Goal: Information Seeking & Learning: Learn about a topic

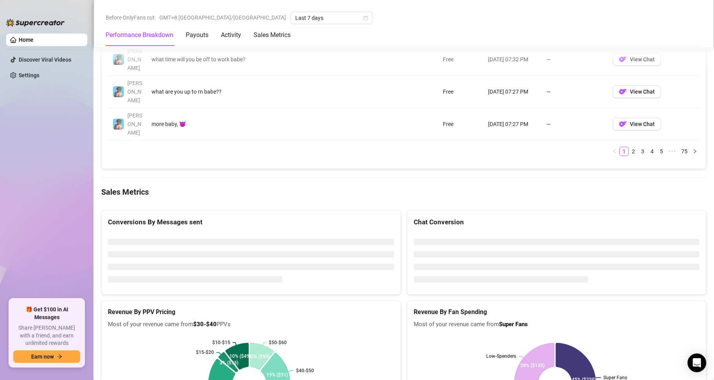
scroll to position [974, 0]
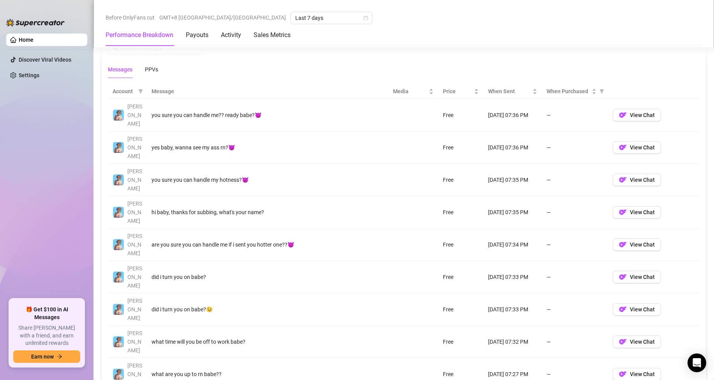
scroll to position [731, 0]
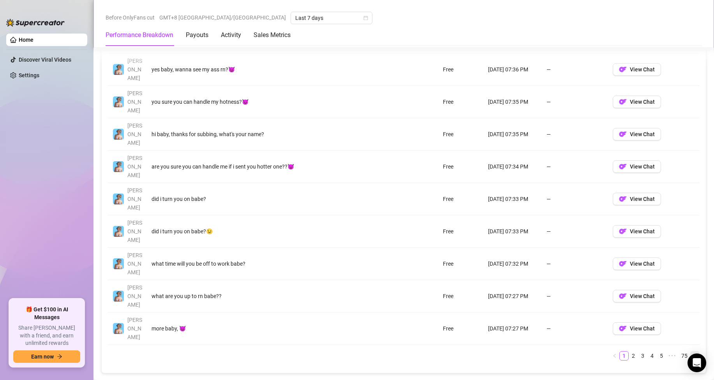
click at [693, 353] on icon "right" at bounding box center [695, 355] width 5 height 5
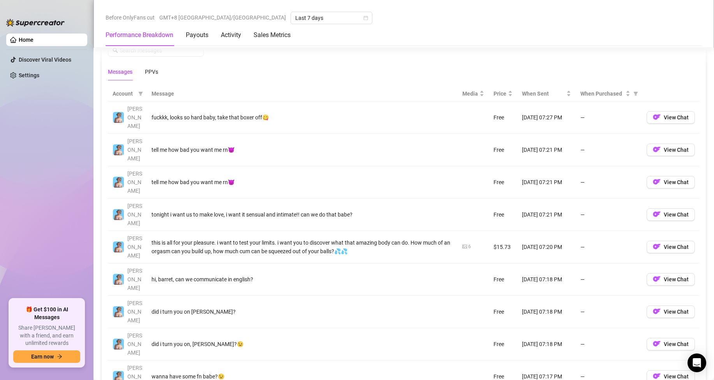
scroll to position [814, 0]
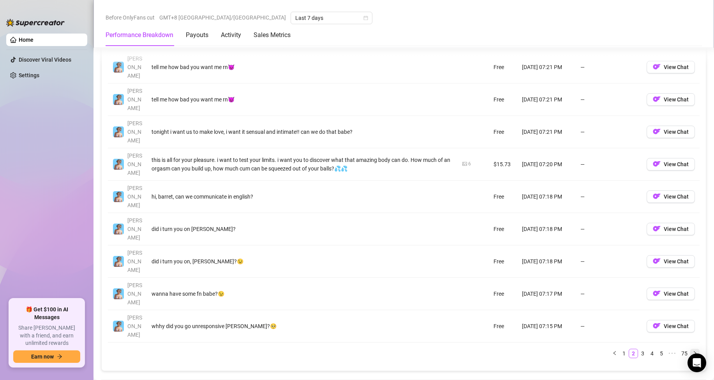
click at [693, 350] on icon "right" at bounding box center [695, 352] width 5 height 5
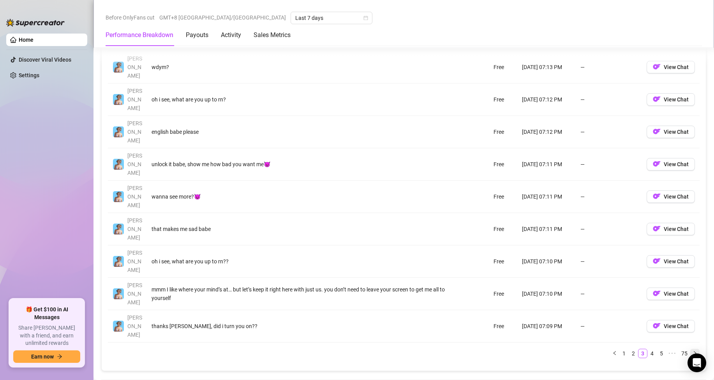
click at [693, 350] on icon "right" at bounding box center [695, 352] width 5 height 5
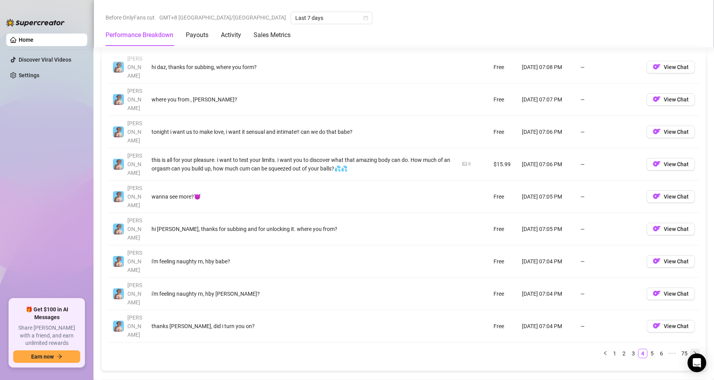
click at [693, 350] on icon "right" at bounding box center [695, 352] width 5 height 5
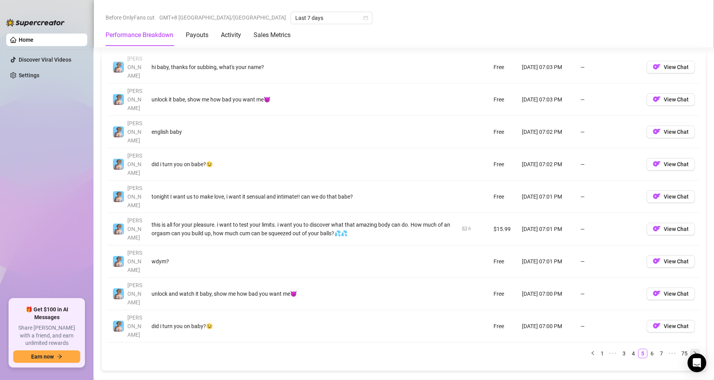
click at [693, 350] on icon "right" at bounding box center [695, 352] width 5 height 5
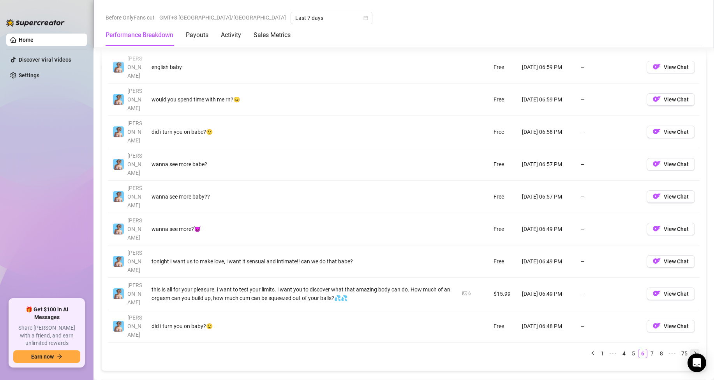
click at [693, 350] on icon "right" at bounding box center [695, 352] width 5 height 5
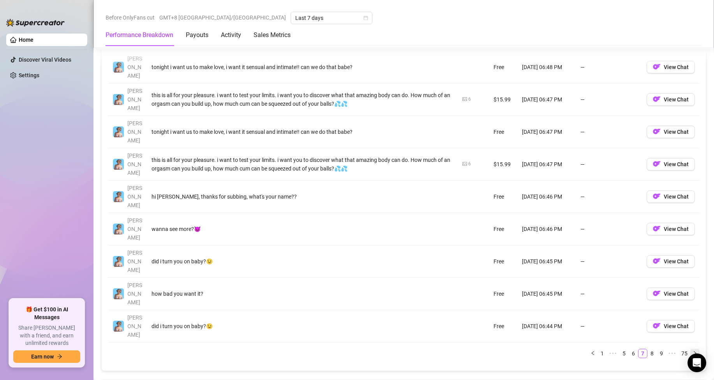
click at [693, 350] on icon "right" at bounding box center [695, 352] width 5 height 5
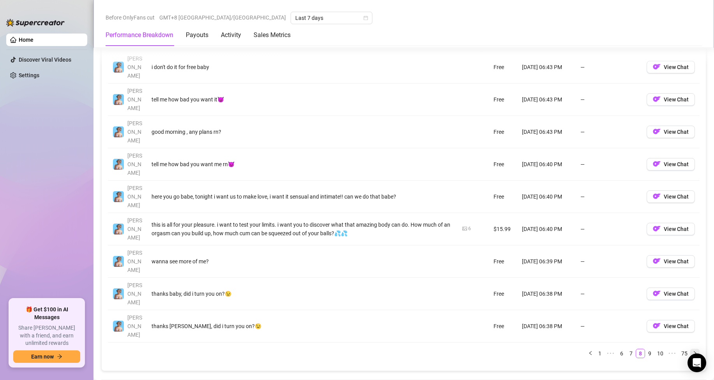
click at [693, 350] on icon "right" at bounding box center [695, 352] width 5 height 5
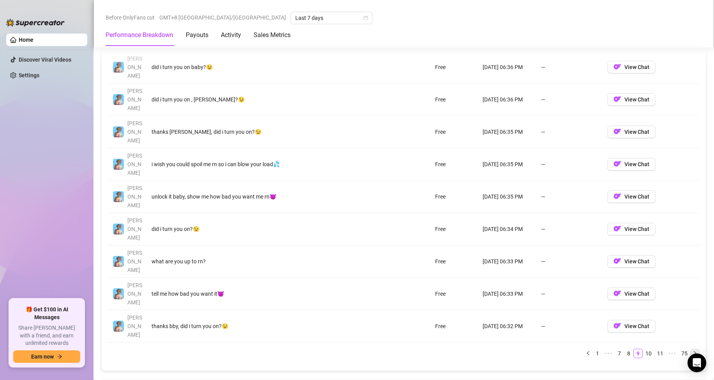
click at [693, 350] on icon "right" at bounding box center [695, 352] width 5 height 5
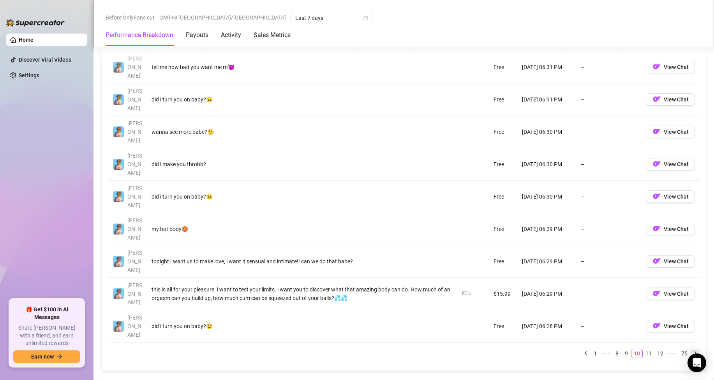
click at [693, 350] on icon "right" at bounding box center [695, 352] width 5 height 5
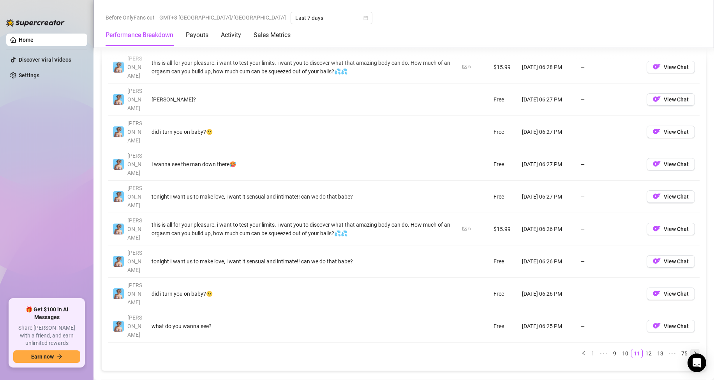
click at [693, 350] on icon "right" at bounding box center [695, 352] width 5 height 5
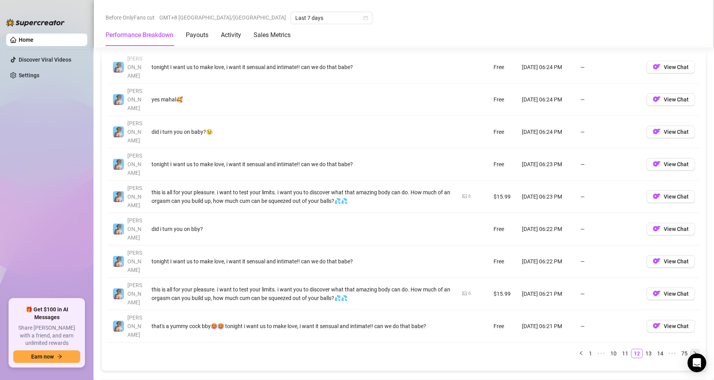
click at [693, 350] on icon "right" at bounding box center [695, 352] width 5 height 5
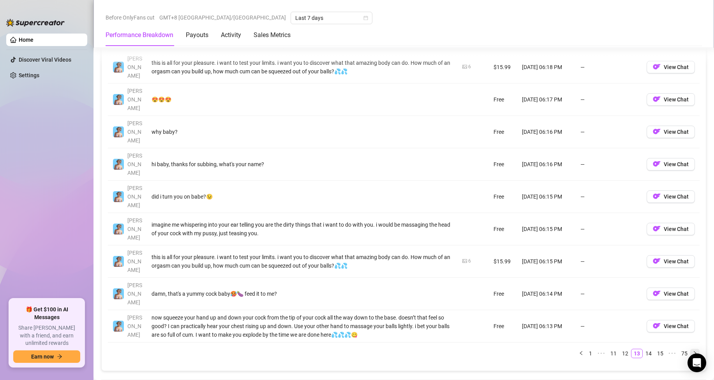
click at [690, 269] on div "Account Message Media Price When Sent When Purchased [PERSON_NAME] imagine me w…" at bounding box center [404, 181] width 592 height 354
click at [693, 350] on icon "right" at bounding box center [695, 352] width 5 height 5
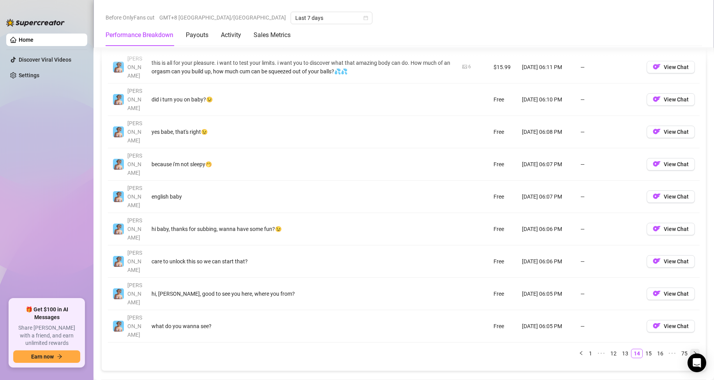
click at [690, 277] on div "Account Message Media Price When Sent When Purchased [PERSON_NAME] i'm dying to…" at bounding box center [404, 184] width 592 height 361
click at [694, 351] on icon "right" at bounding box center [695, 353] width 2 height 4
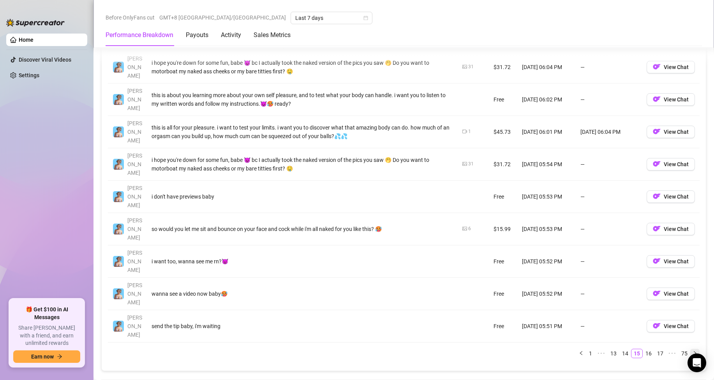
click at [694, 351] on icon "right" at bounding box center [695, 353] width 2 height 4
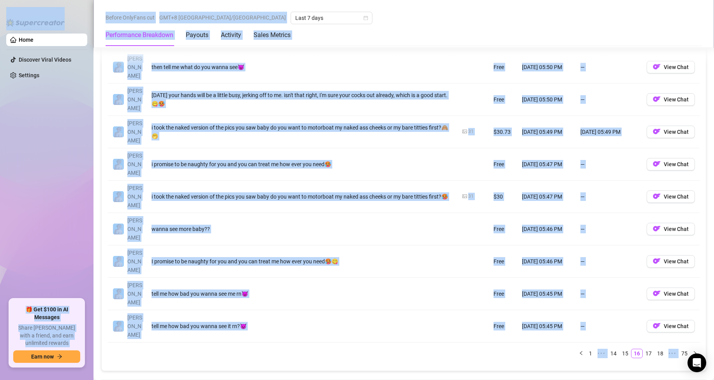
click at [617, 180] on td "—" at bounding box center [609, 196] width 66 height 32
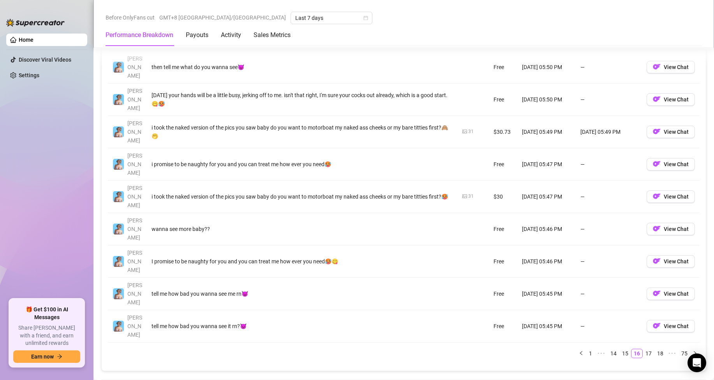
click at [576, 180] on td "—" at bounding box center [609, 196] width 66 height 32
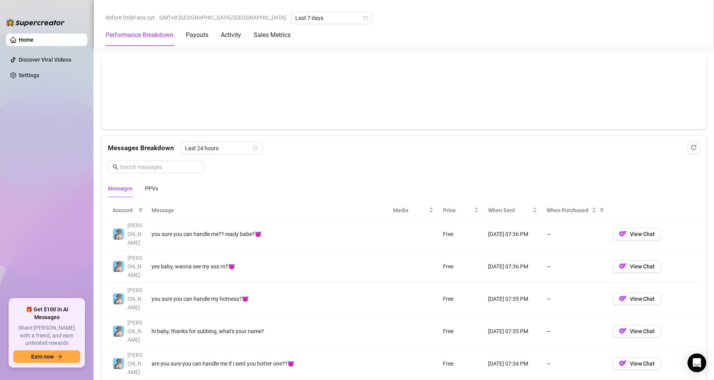
scroll to position [658, 0]
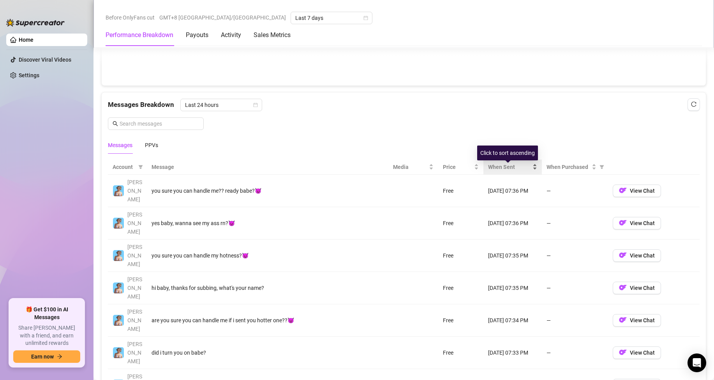
click at [528, 171] on div "When Sent" at bounding box center [512, 167] width 49 height 9
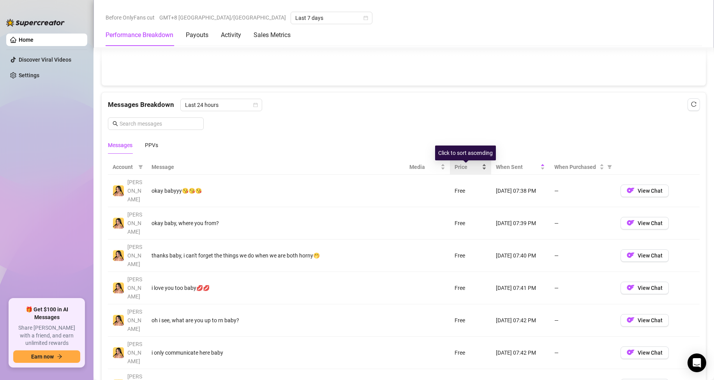
click at [461, 171] on span "Price" at bounding box center [468, 167] width 26 height 9
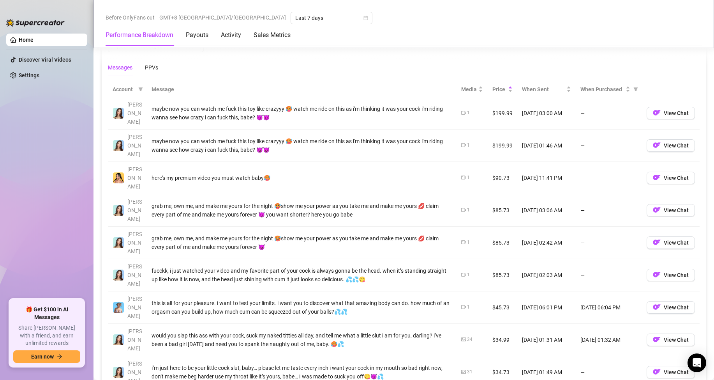
scroll to position [736, 0]
click at [503, 93] on div "Price" at bounding box center [503, 89] width 20 height 9
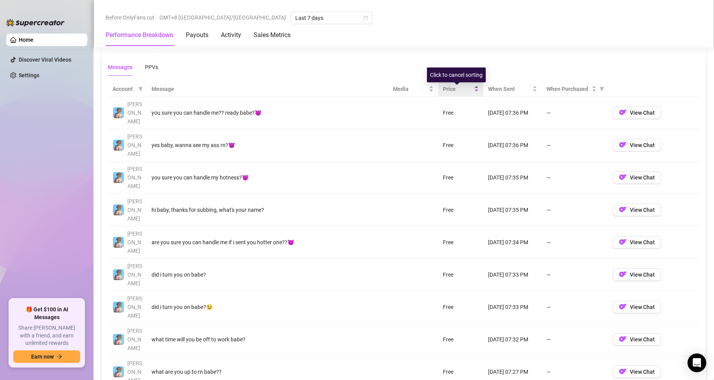
click at [465, 93] on span "Price" at bounding box center [458, 89] width 30 height 9
click at [452, 92] on span "Price" at bounding box center [458, 89] width 30 height 9
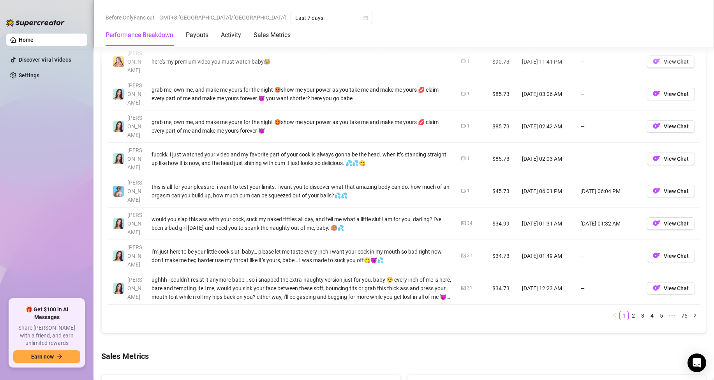
scroll to position [853, 0]
click at [629, 310] on link "2" at bounding box center [633, 314] width 9 height 9
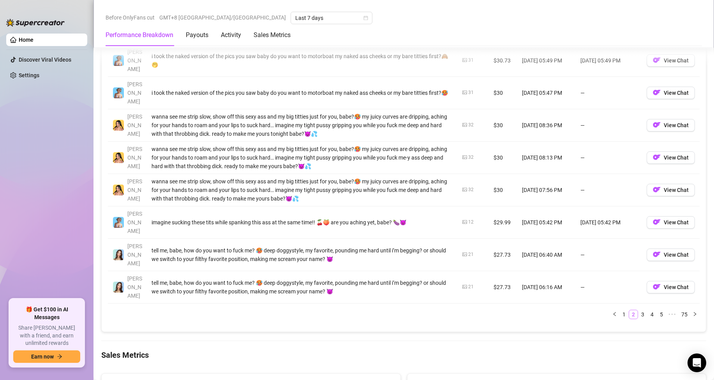
click at [629, 310] on link "2" at bounding box center [633, 314] width 9 height 9
click at [639, 310] on link "3" at bounding box center [643, 314] width 9 height 9
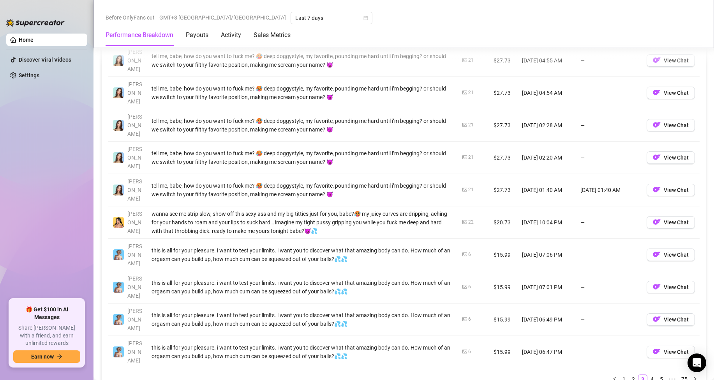
scroll to position [775, 0]
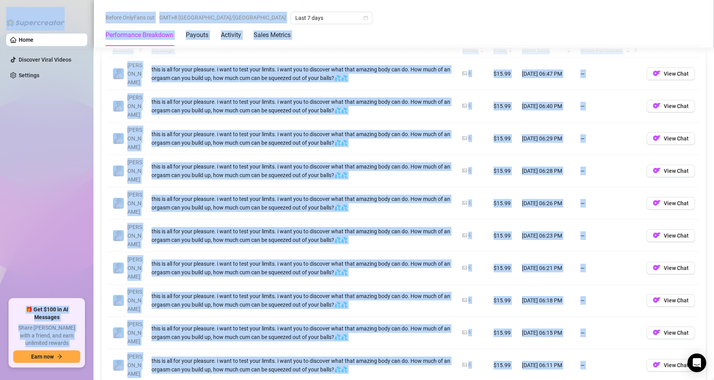
click at [555, 316] on div "Account Message Media Price When Sent When Purchased [PERSON_NAME] this is all …" at bounding box center [404, 222] width 592 height 361
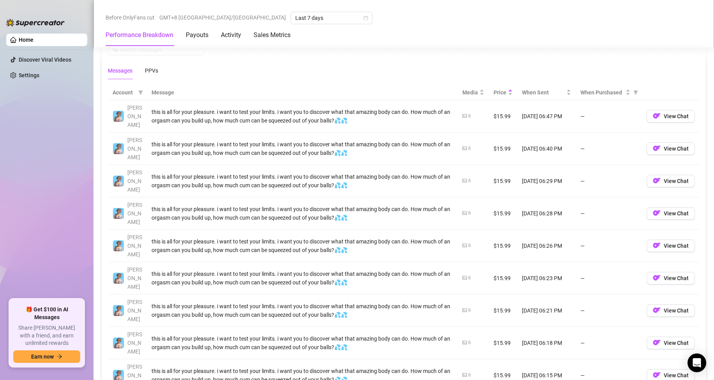
scroll to position [697, 0]
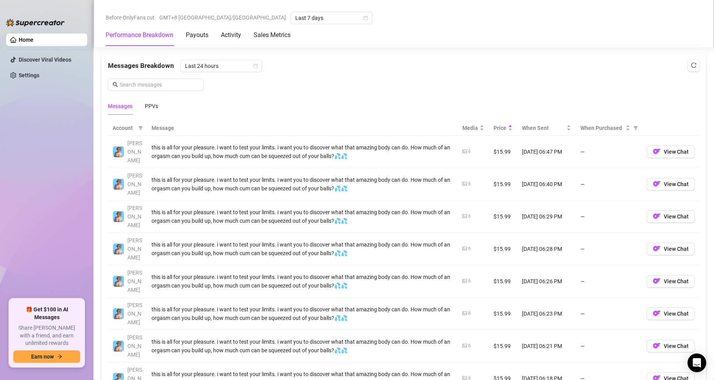
click at [157, 130] on th "Message" at bounding box center [302, 127] width 311 height 15
click at [634, 129] on icon "filter" at bounding box center [636, 128] width 4 height 4
click at [657, 115] on div "Messages PPVs" at bounding box center [404, 106] width 592 height 18
click at [632, 130] on span "When Purchased" at bounding box center [636, 128] width 8 height 12
click at [597, 172] on span "Not purchased" at bounding box center [610, 170] width 36 height 6
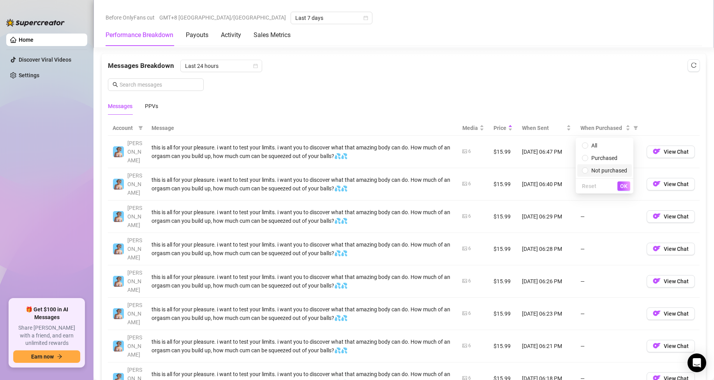
radio input "true"
click at [628, 186] on button "OK" at bounding box center [624, 185] width 13 height 9
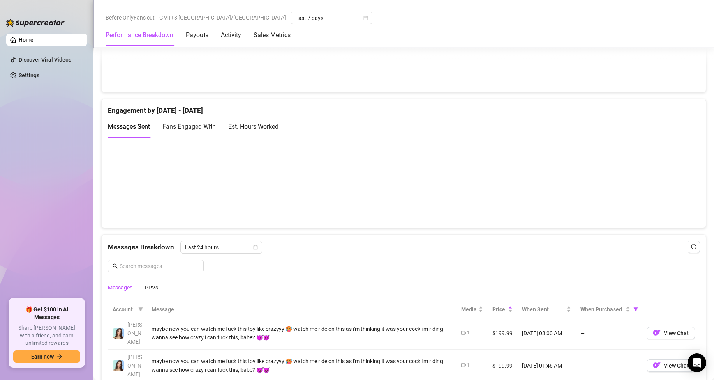
scroll to position [502, 0]
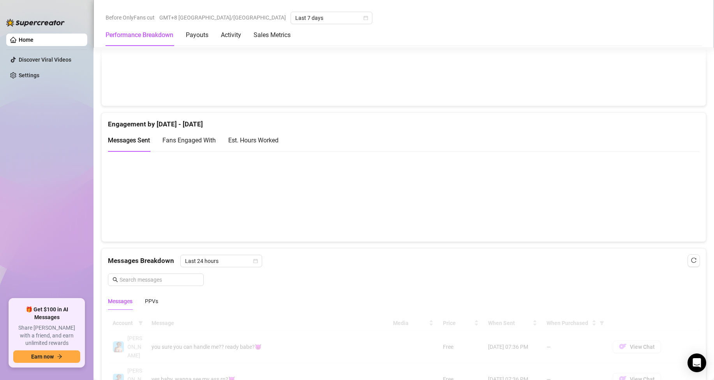
scroll to position [619, 0]
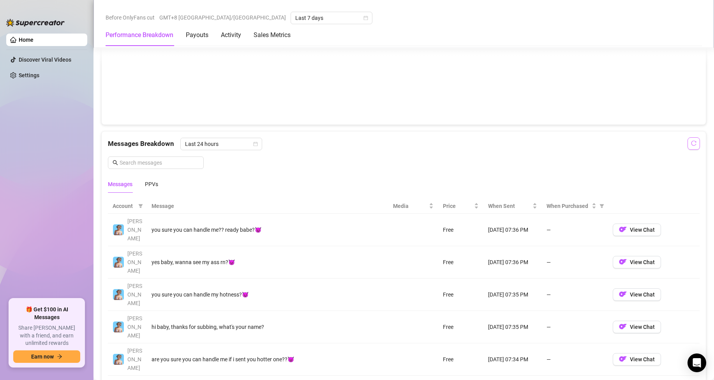
click at [691, 146] on icon "reload" at bounding box center [693, 142] width 5 height 5
click at [154, 164] on input "text" at bounding box center [160, 162] width 80 height 9
drag, startPoint x: 153, startPoint y: 180, endPoint x: 203, endPoint y: 211, distance: 59.0
click at [153, 181] on div "PPVs" at bounding box center [151, 184] width 13 height 18
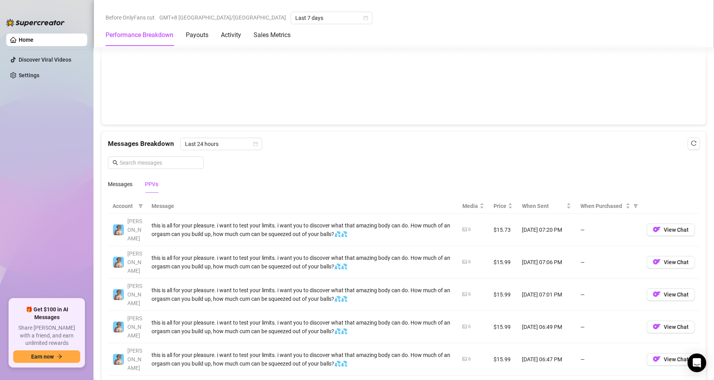
click at [576, 230] on td "—" at bounding box center [609, 230] width 66 height 32
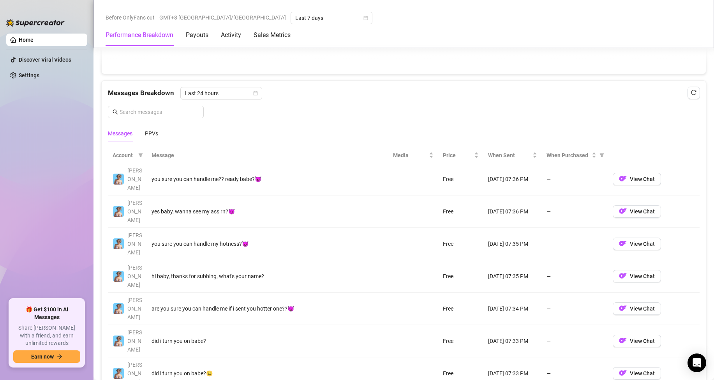
scroll to position [736, 0]
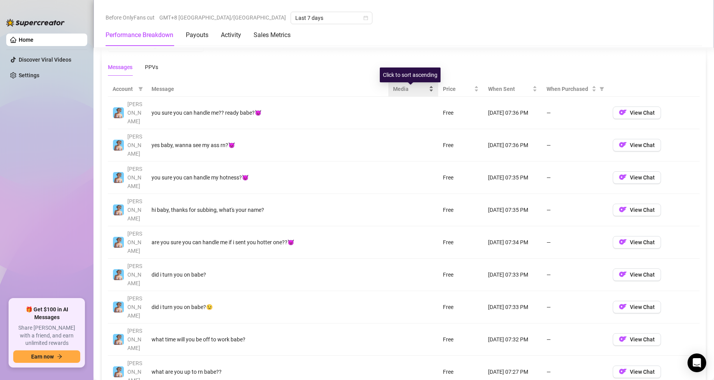
click at [403, 91] on span "Media" at bounding box center [410, 89] width 34 height 9
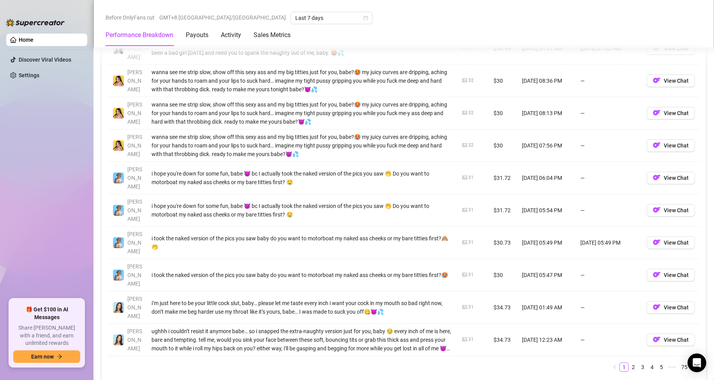
scroll to position [814, 0]
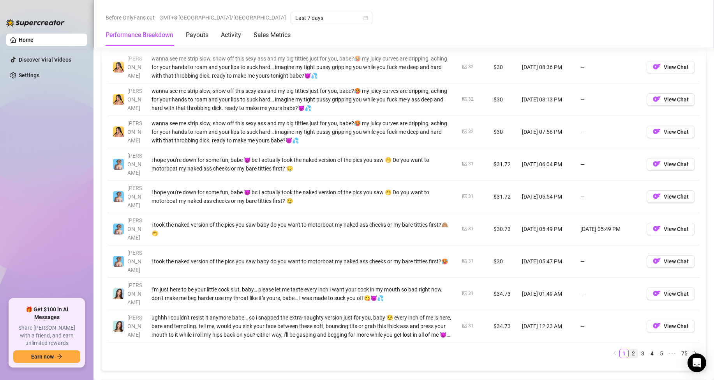
click at [629, 349] on link "2" at bounding box center [633, 353] width 9 height 9
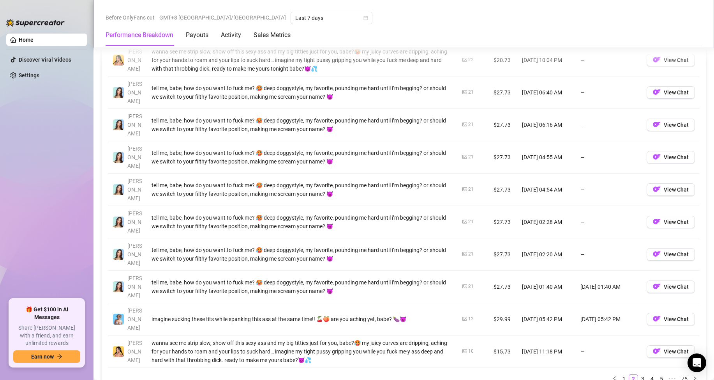
scroll to position [775, 0]
